Goal: Task Accomplishment & Management: Manage account settings

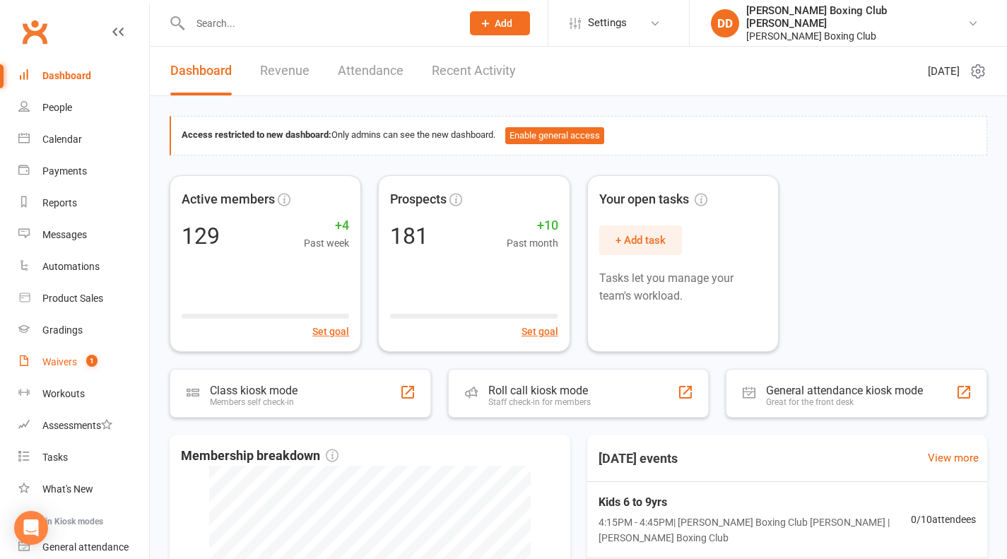
click at [54, 366] on div "Waivers" at bounding box center [59, 361] width 35 height 11
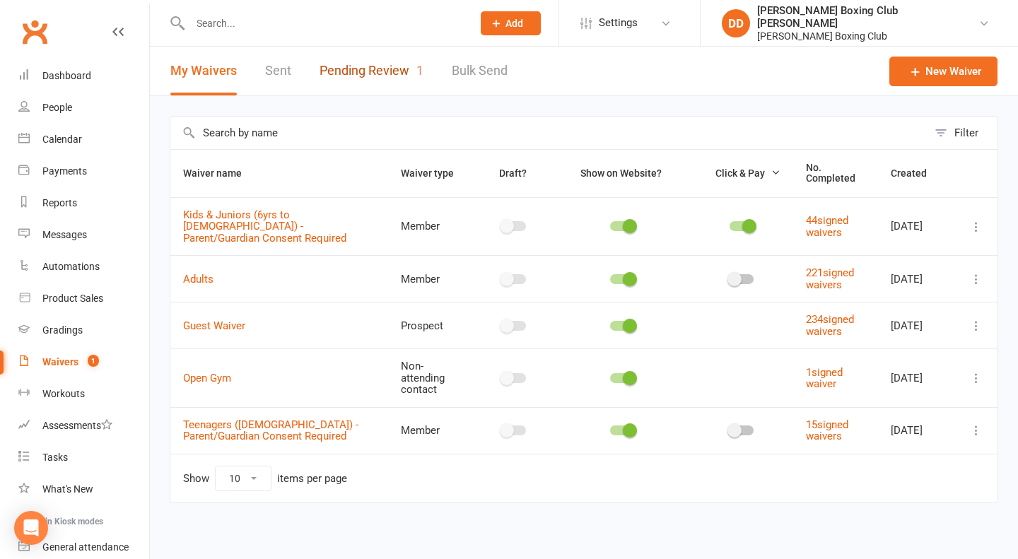
click at [358, 73] on link "Pending Review 1" at bounding box center [372, 71] width 104 height 49
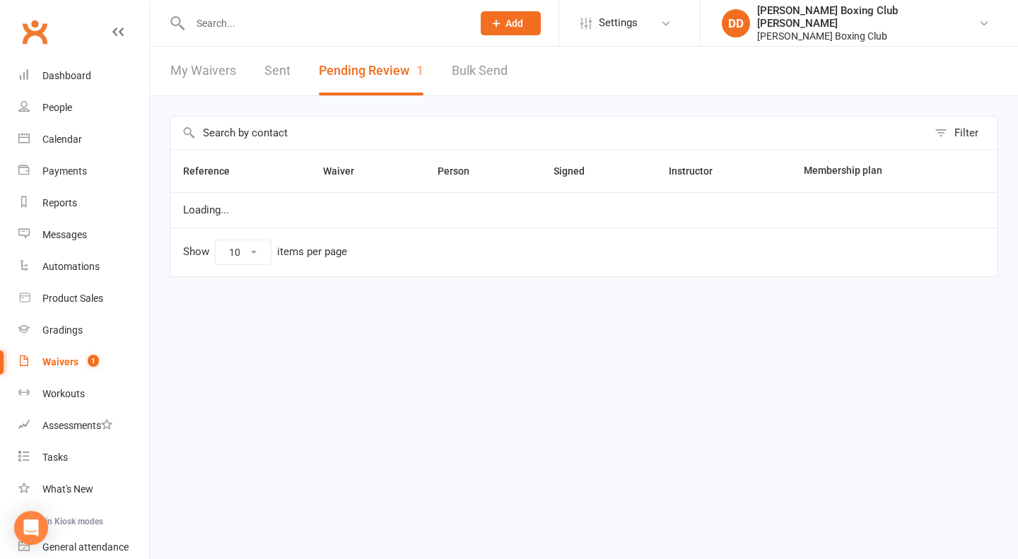
select select "50"
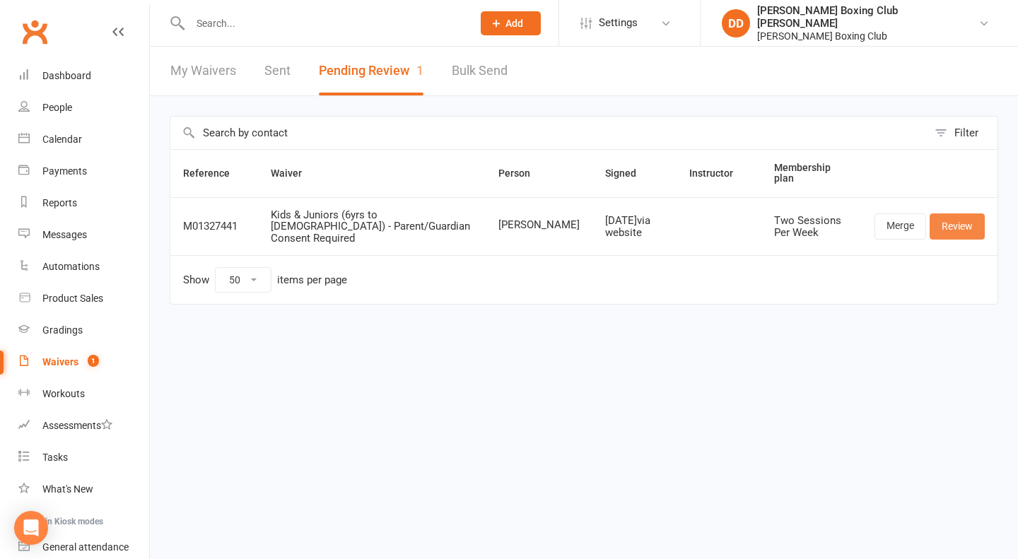
click at [955, 215] on link "Review" at bounding box center [957, 225] width 55 height 25
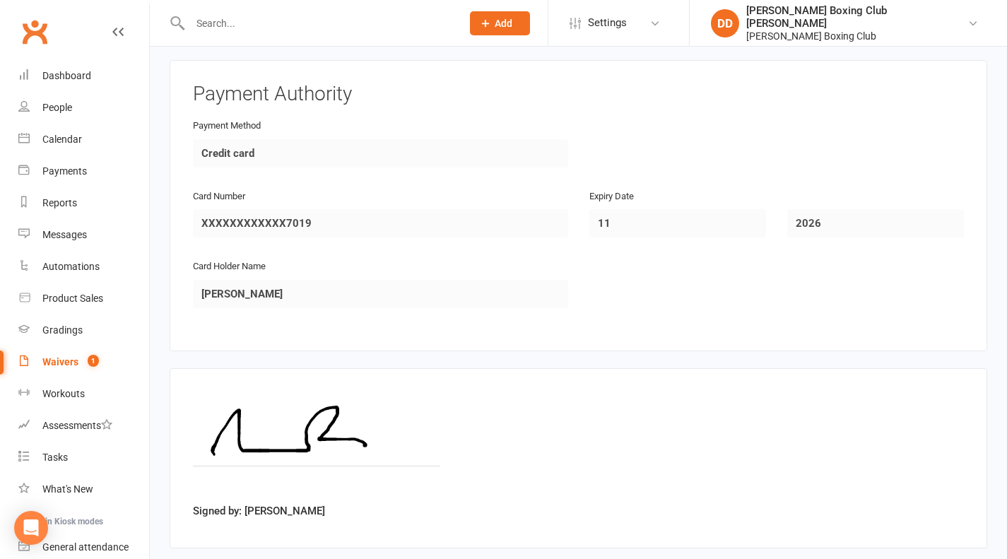
scroll to position [1126, 0]
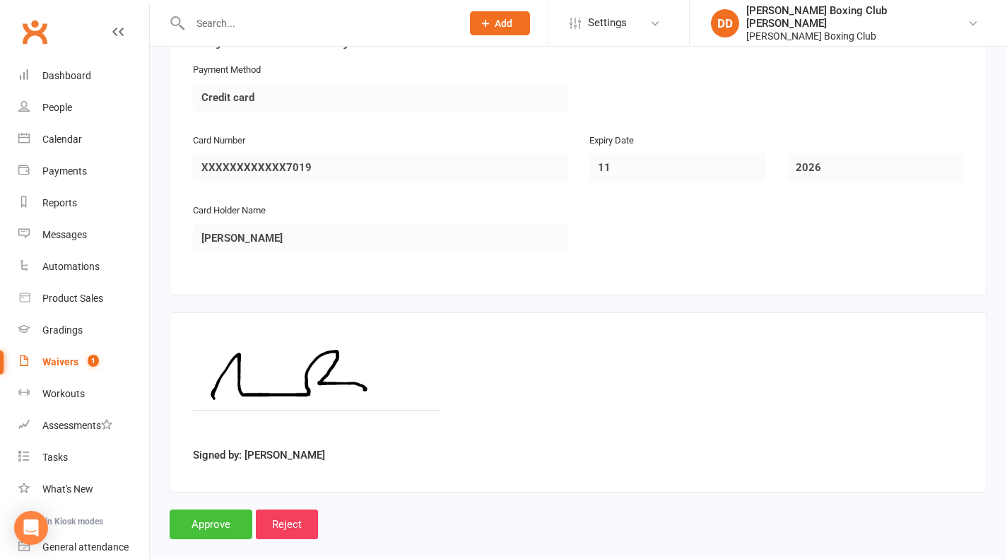
click at [199, 510] on input "Approve" at bounding box center [211, 525] width 83 height 30
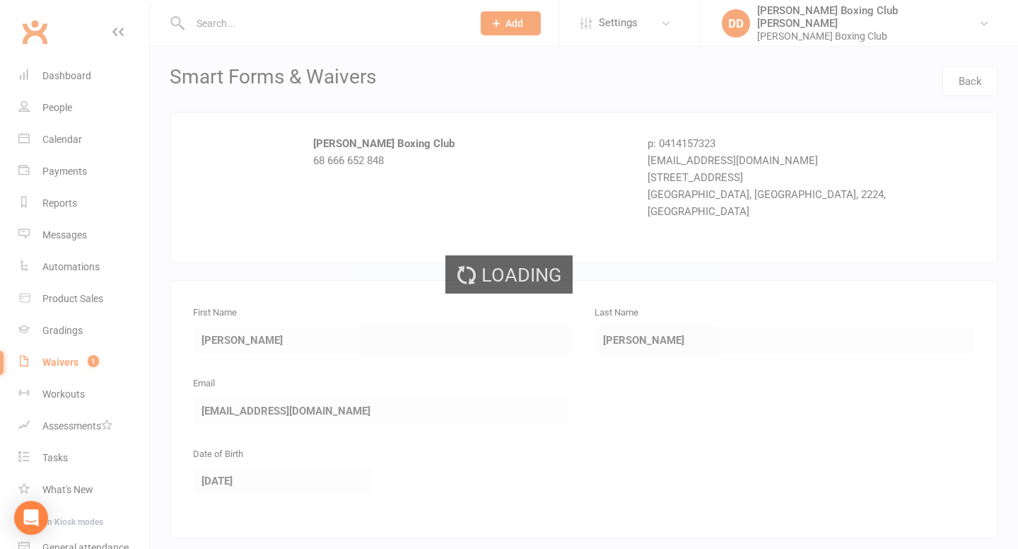
select select "50"
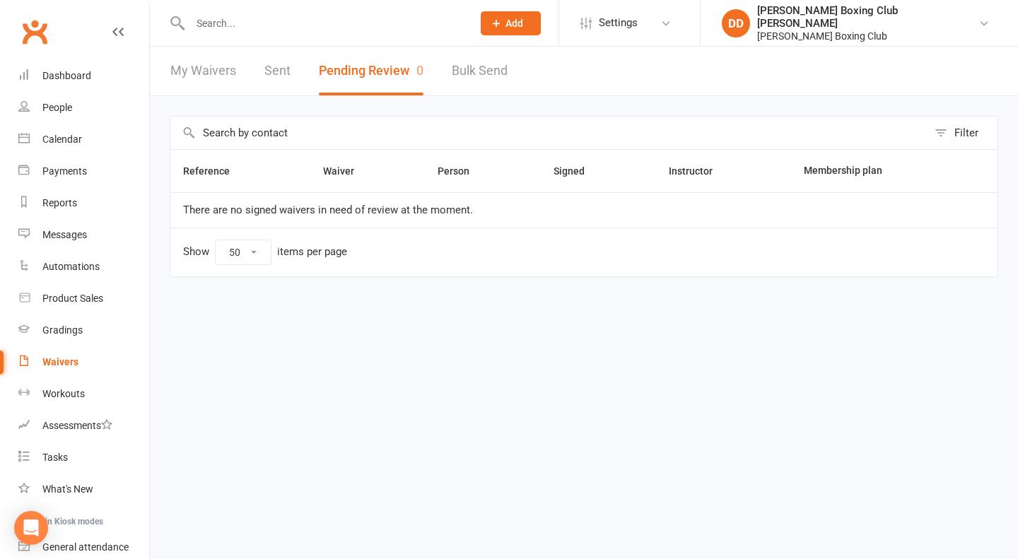
click at [63, 361] on div "Waivers" at bounding box center [60, 361] width 36 height 11
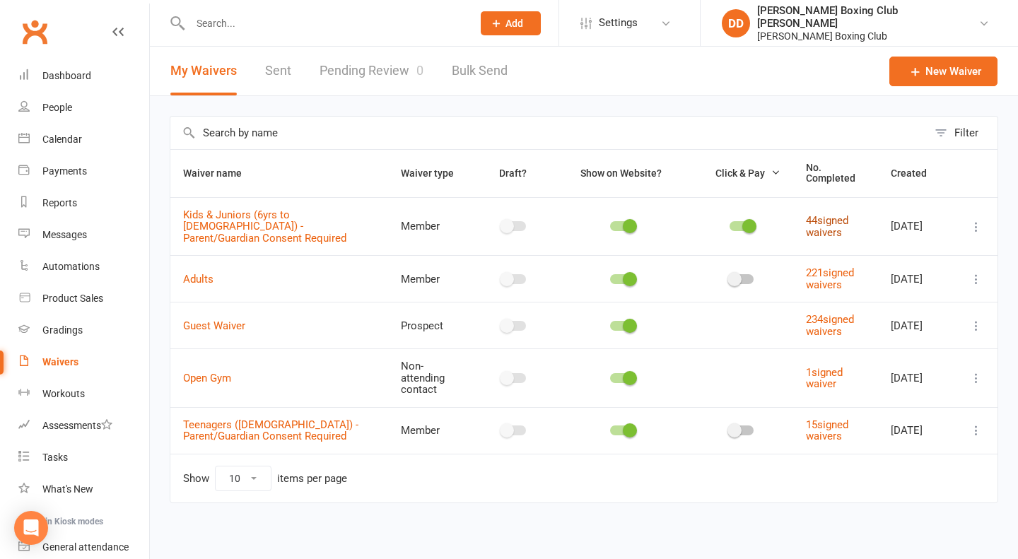
click at [811, 218] on link "44 signed waivers" at bounding box center [827, 226] width 42 height 25
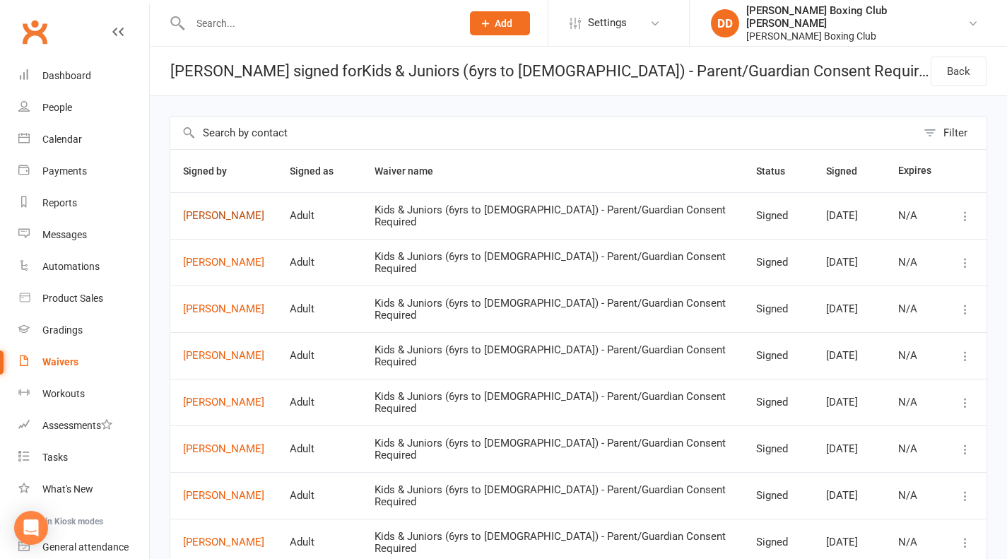
click at [238, 212] on link "[PERSON_NAME]" at bounding box center [223, 216] width 81 height 12
